Goal: Check status

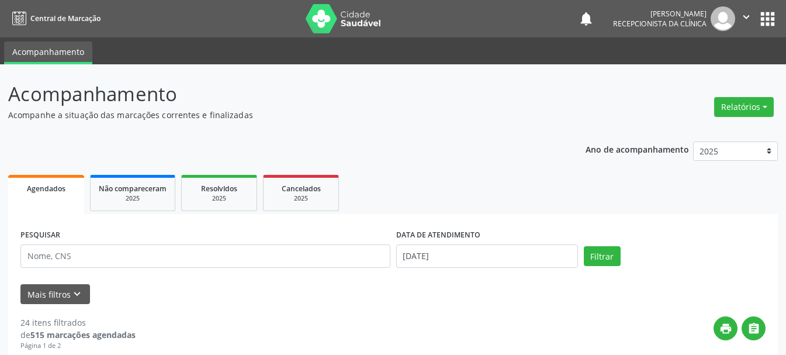
scroll to position [175, 0]
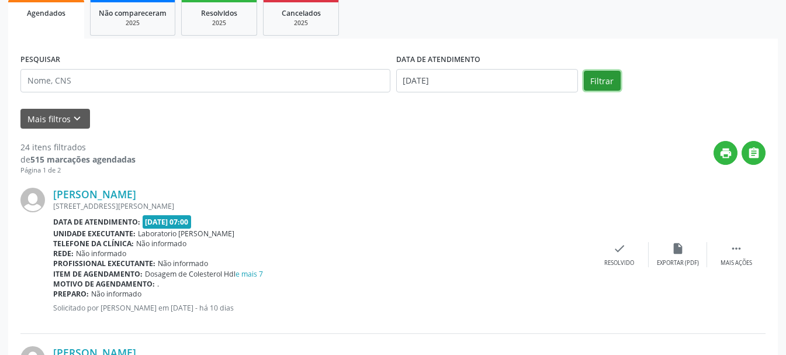
click at [611, 87] on button "Filtrar" at bounding box center [602, 81] width 37 height 20
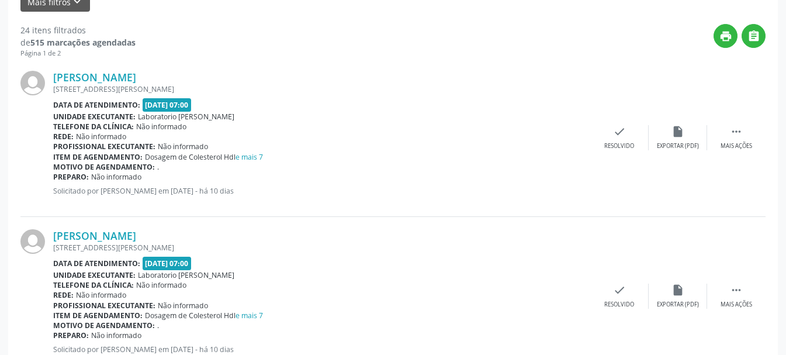
scroll to position [234, 0]
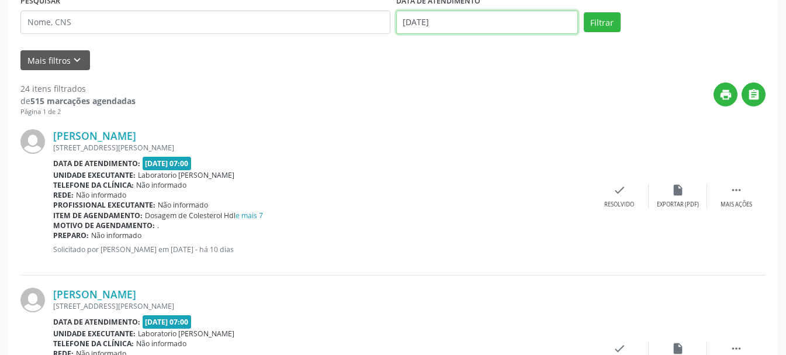
click at [514, 20] on input "[DATE]" at bounding box center [487, 22] width 182 height 23
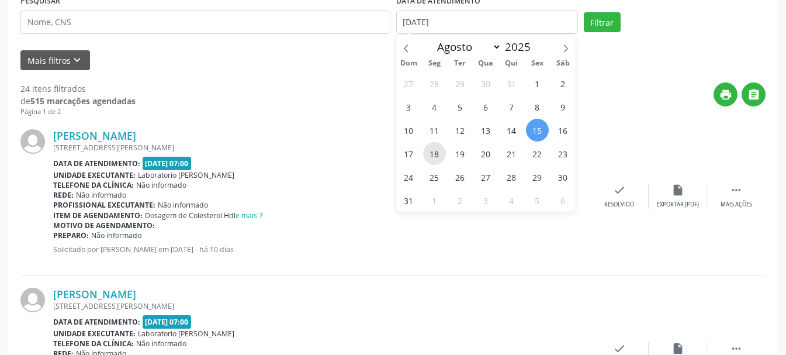
click at [437, 157] on span "18" at bounding box center [434, 153] width 23 height 23
type input "18/08/2025"
click at [437, 157] on span "18" at bounding box center [434, 153] width 23 height 23
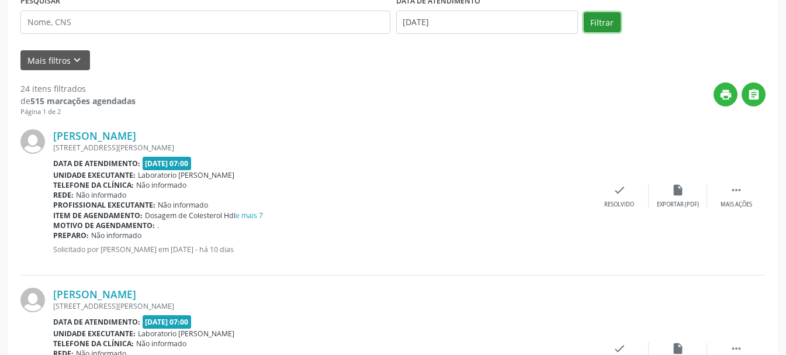
click at [613, 20] on button "Filtrar" at bounding box center [602, 22] width 37 height 20
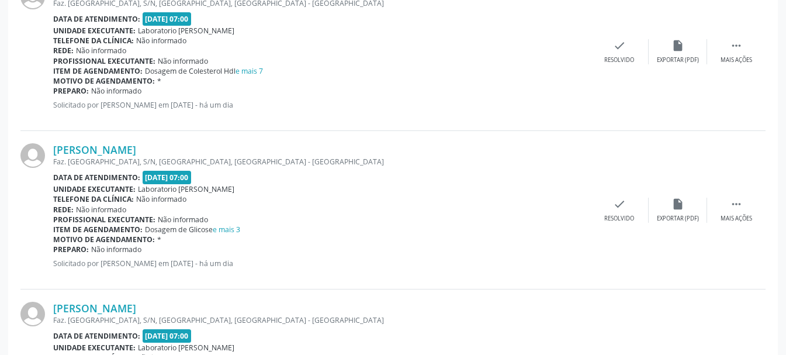
scroll to position [2426, 0]
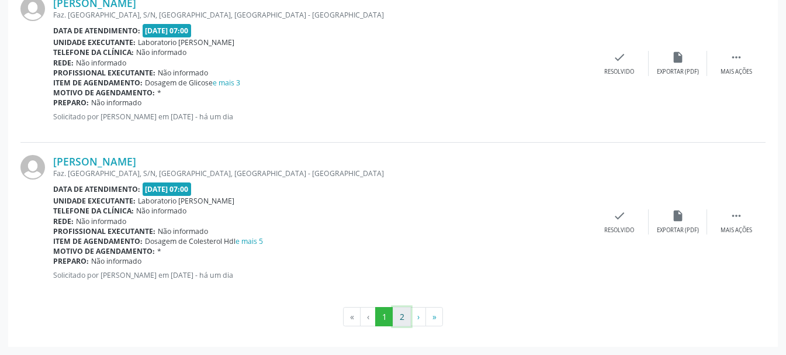
click at [403, 323] on button "2" at bounding box center [402, 317] width 18 height 20
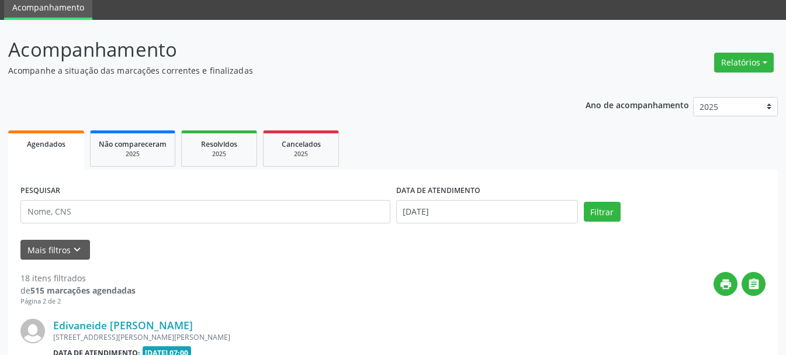
scroll to position [525, 0]
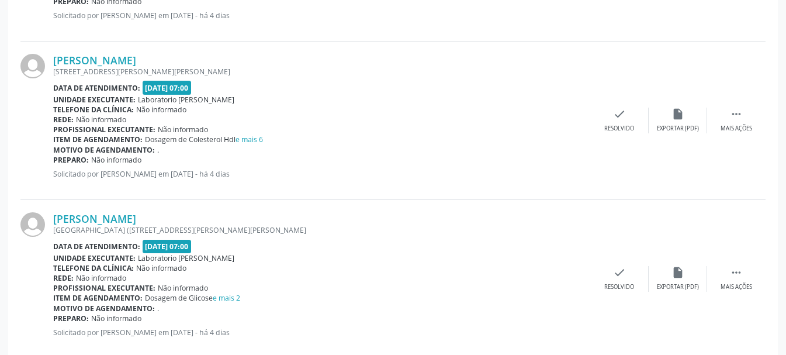
scroll to position [1811, 0]
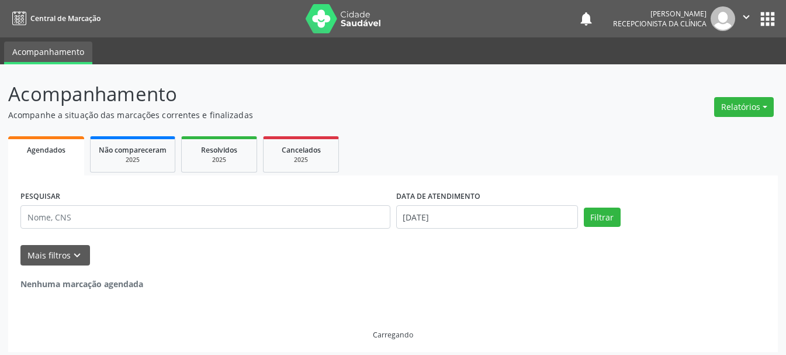
select select "7"
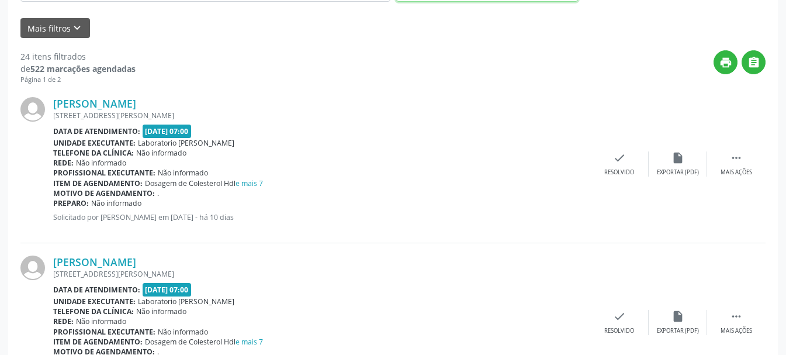
scroll to position [149, 0]
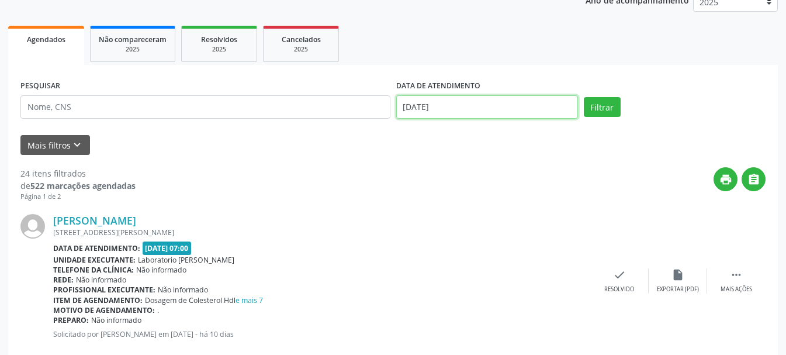
click at [464, 106] on input "[DATE]" at bounding box center [487, 106] width 182 height 23
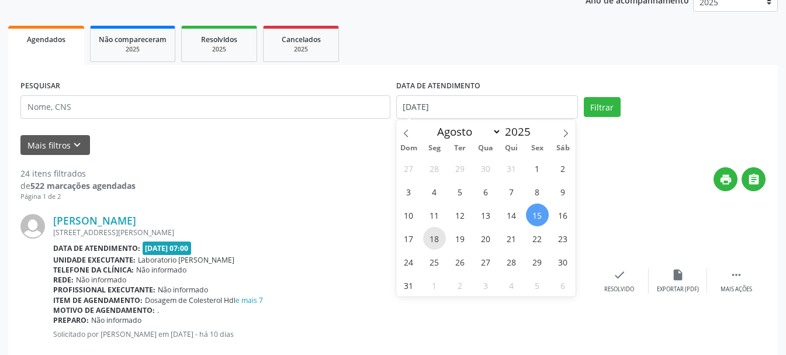
click at [430, 236] on span "18" at bounding box center [434, 238] width 23 height 23
type input "18/08/2025"
click at [430, 236] on span "18" at bounding box center [434, 238] width 23 height 23
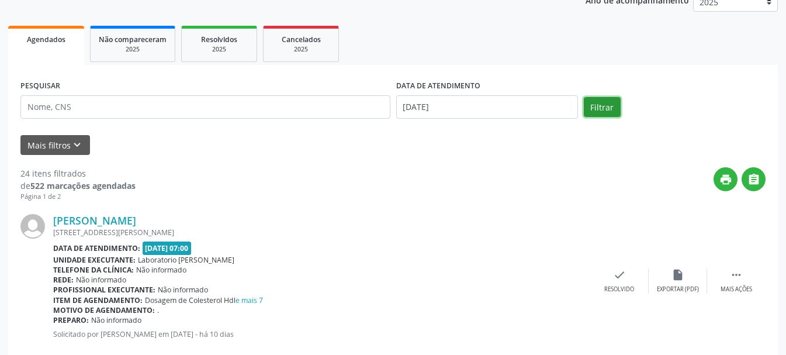
click at [613, 111] on button "Filtrar" at bounding box center [602, 107] width 37 height 20
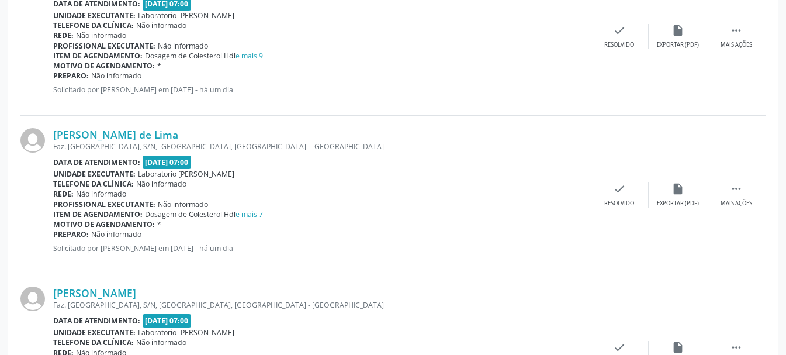
scroll to position [2426, 0]
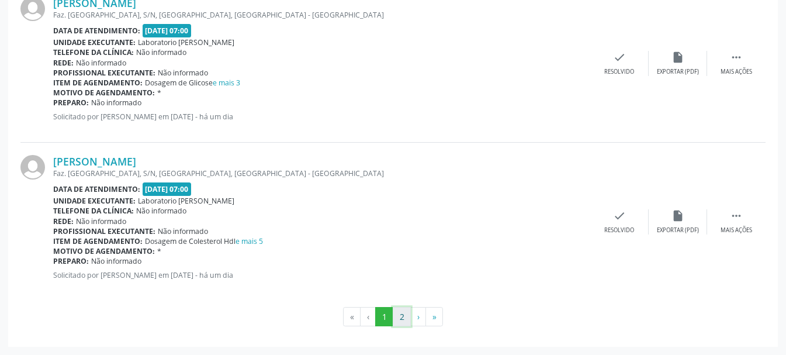
click at [398, 316] on button "2" at bounding box center [402, 317] width 18 height 20
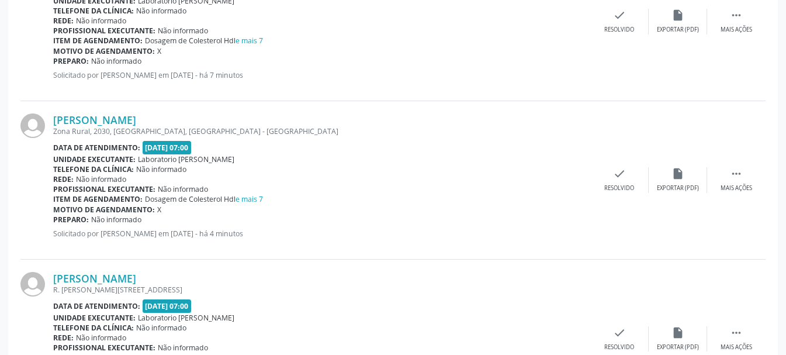
scroll to position [1486, 0]
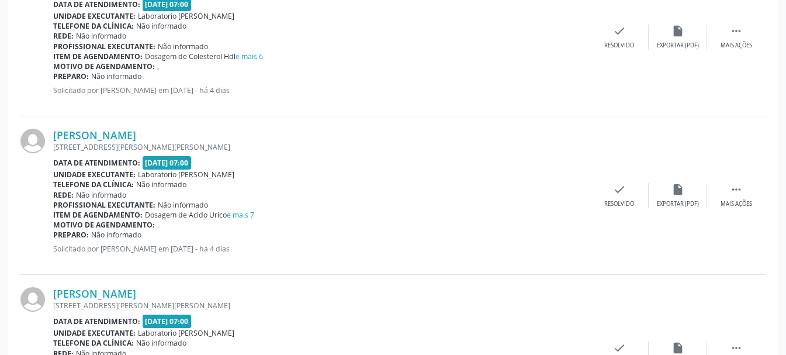
scroll to position [2426, 0]
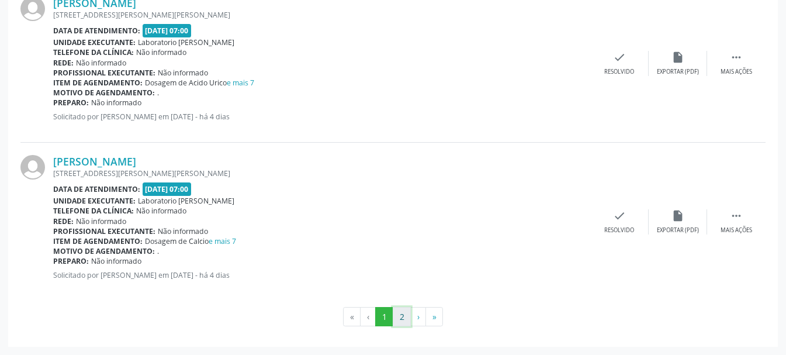
click at [400, 313] on button "2" at bounding box center [402, 317] width 18 height 20
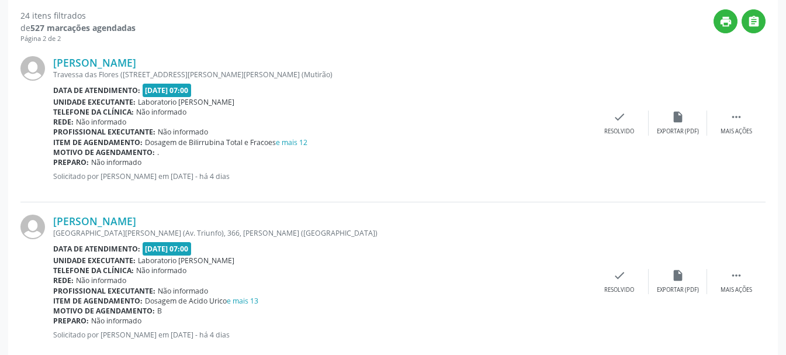
scroll to position [0, 0]
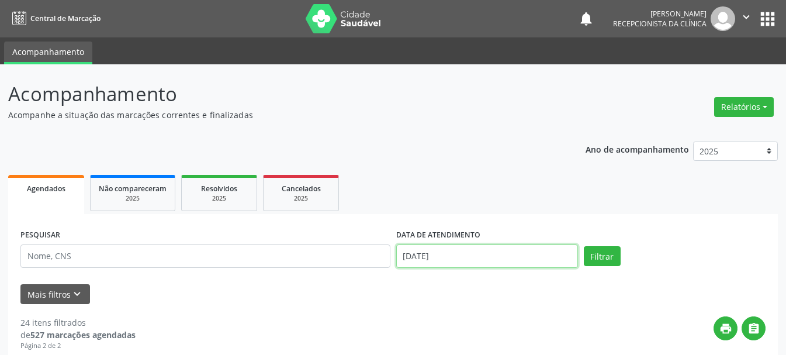
click at [439, 259] on input "[DATE]" at bounding box center [487, 255] width 182 height 23
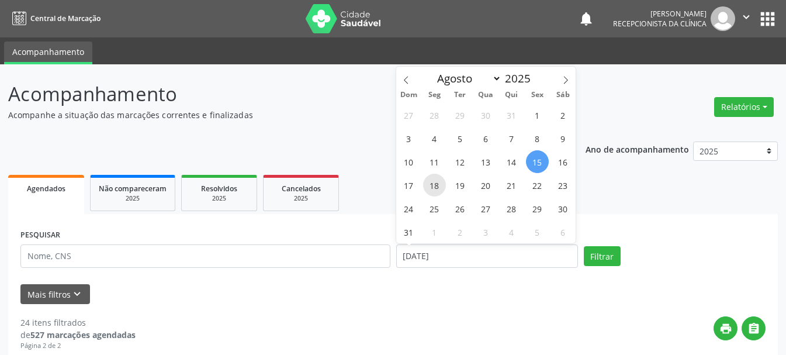
click at [438, 186] on span "18" at bounding box center [434, 185] width 23 height 23
type input "18/08/2025"
click at [438, 186] on span "18" at bounding box center [434, 185] width 23 height 23
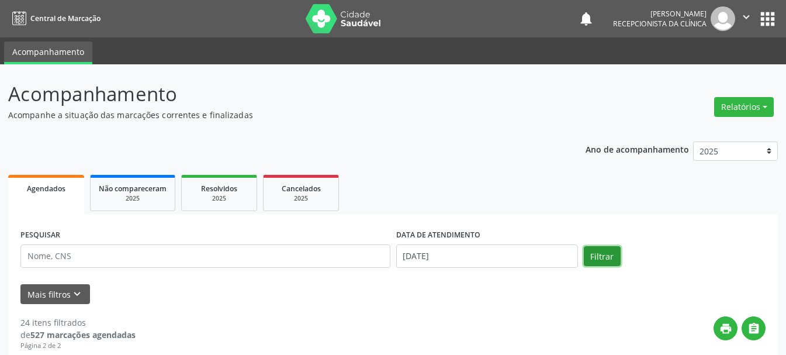
click at [592, 255] on button "Filtrar" at bounding box center [602, 256] width 37 height 20
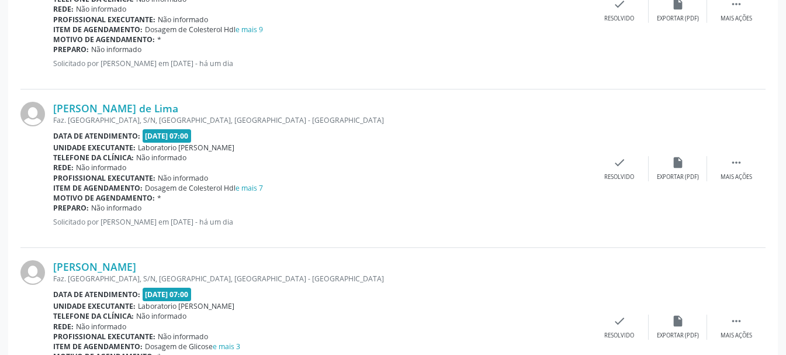
scroll to position [2426, 0]
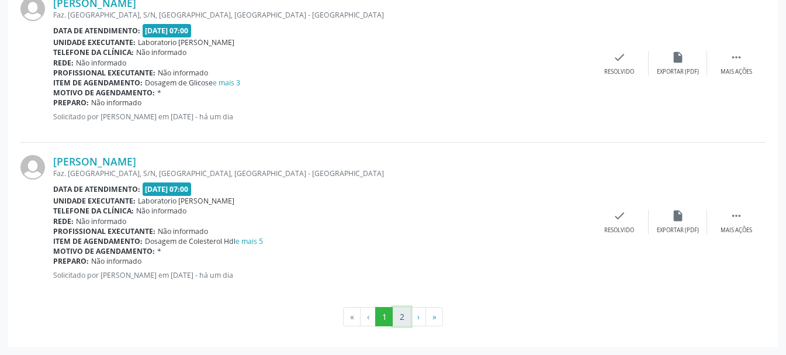
click at [400, 323] on button "2" at bounding box center [402, 317] width 18 height 20
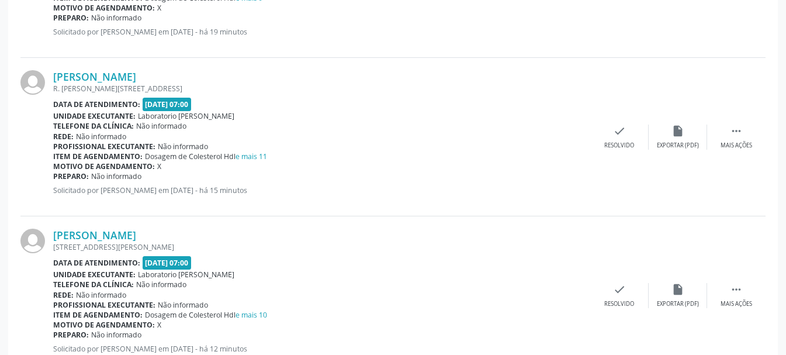
scroll to position [2278, 0]
